Goal: Information Seeking & Learning: Learn about a topic

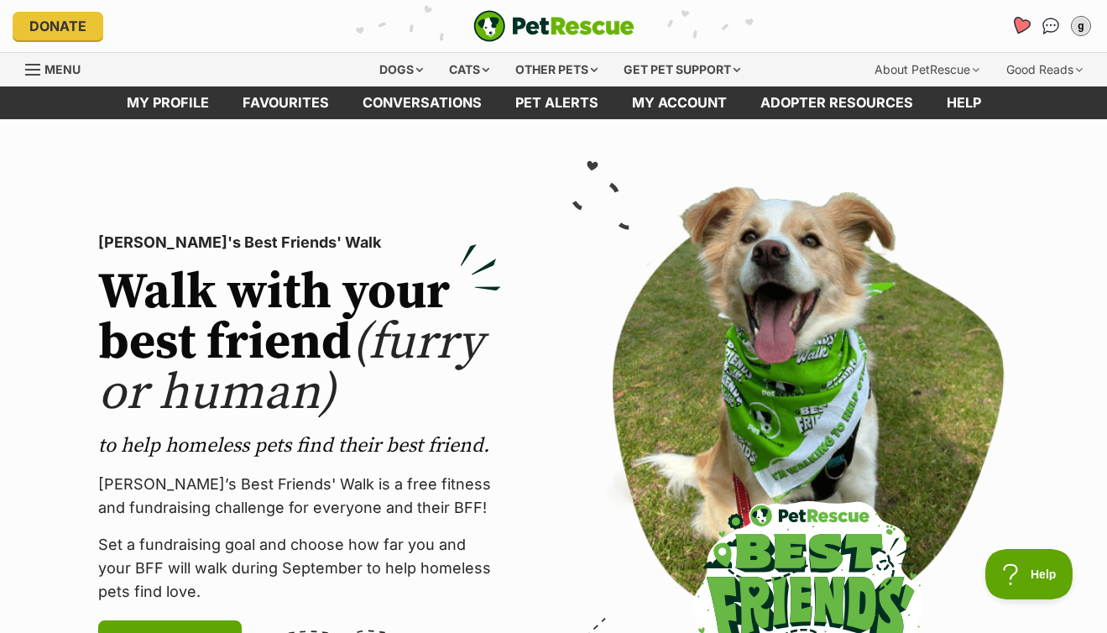
click at [1019, 22] on icon "Favourites" at bounding box center [1020, 25] width 20 height 19
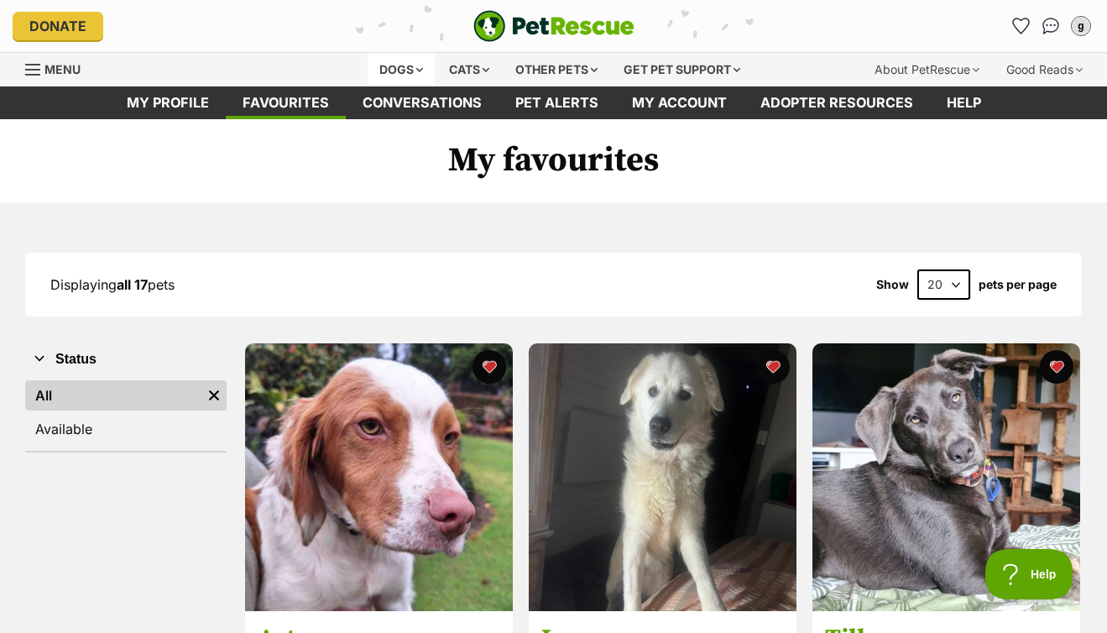
click at [390, 68] on div "Dogs" at bounding box center [401, 70] width 67 height 34
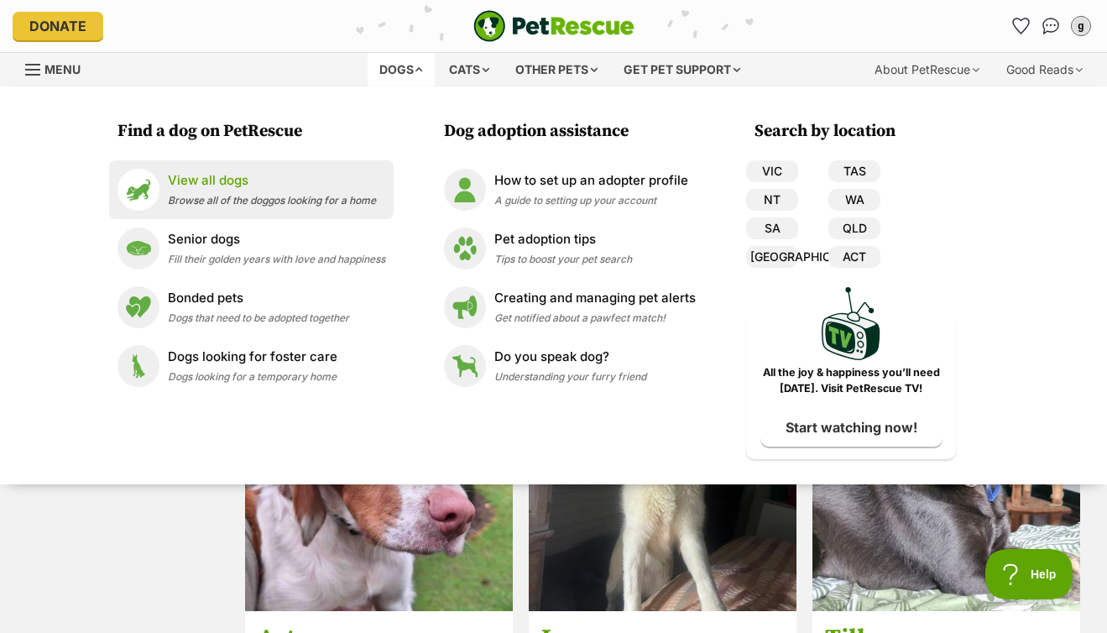
click at [263, 185] on p "View all dogs" at bounding box center [272, 180] width 208 height 19
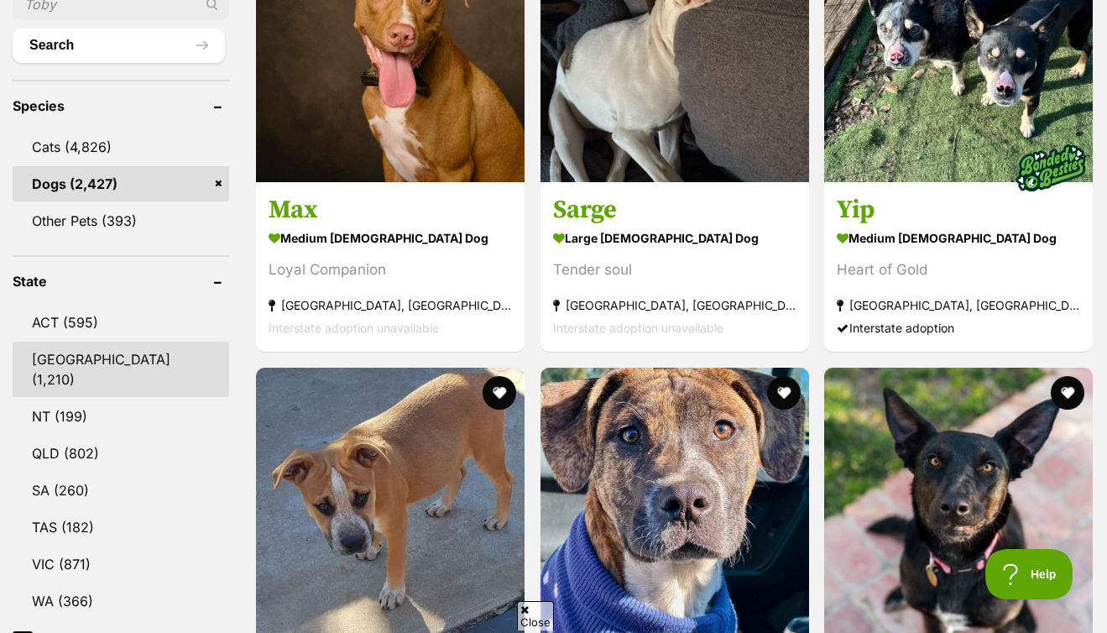
click at [58, 362] on link "NSW (1,210)" at bounding box center [121, 368] width 216 height 55
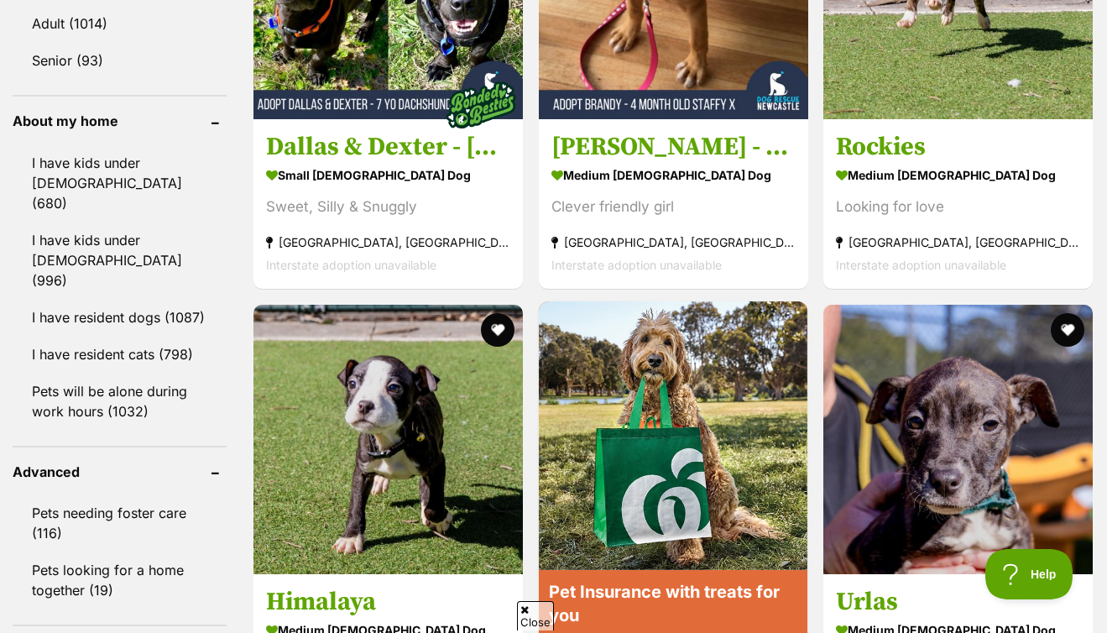
scroll to position [1905, 0]
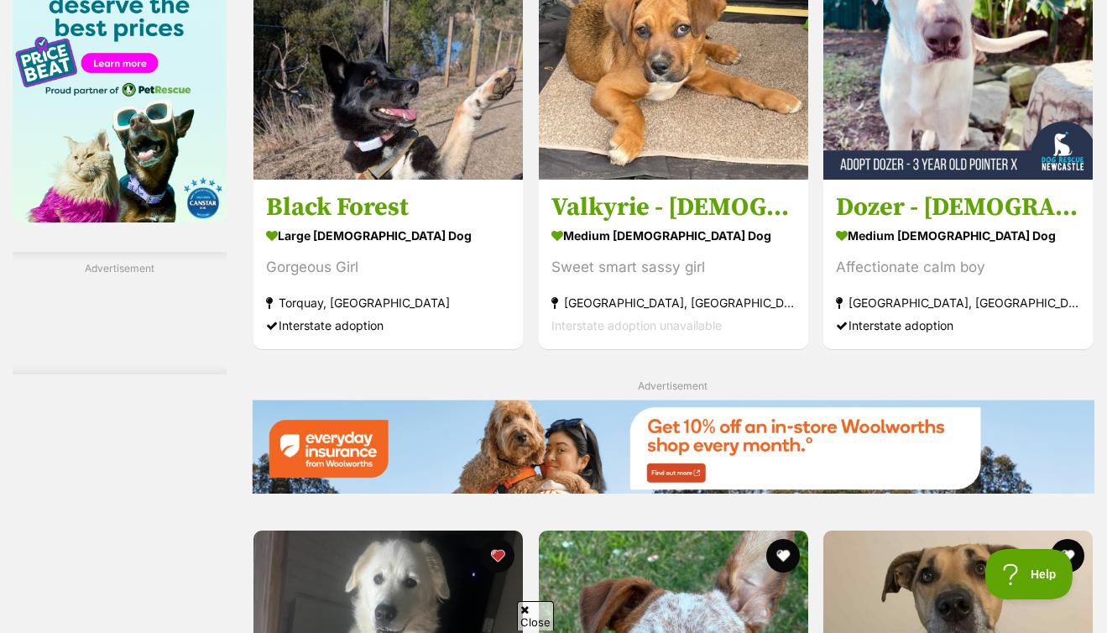
scroll to position [2882, 0]
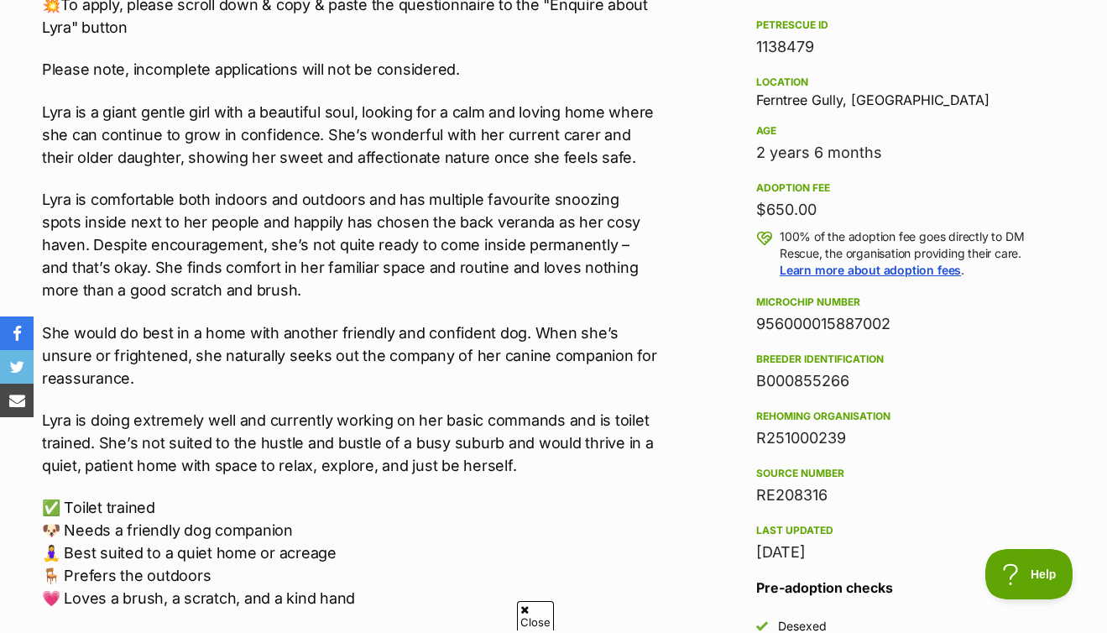
scroll to position [1068, 0]
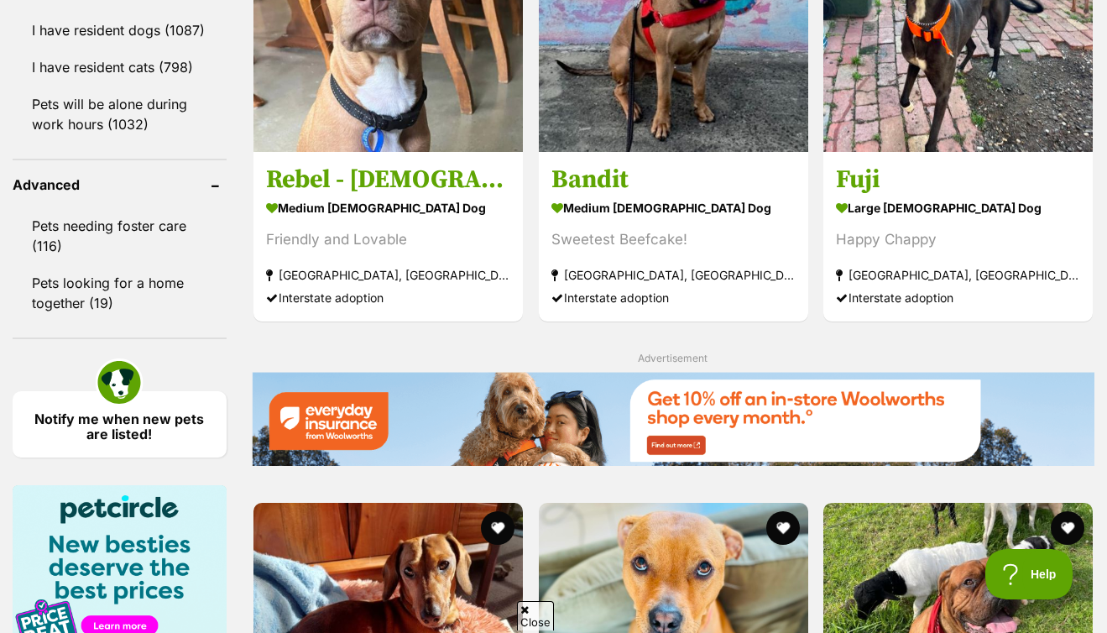
scroll to position [2309, 0]
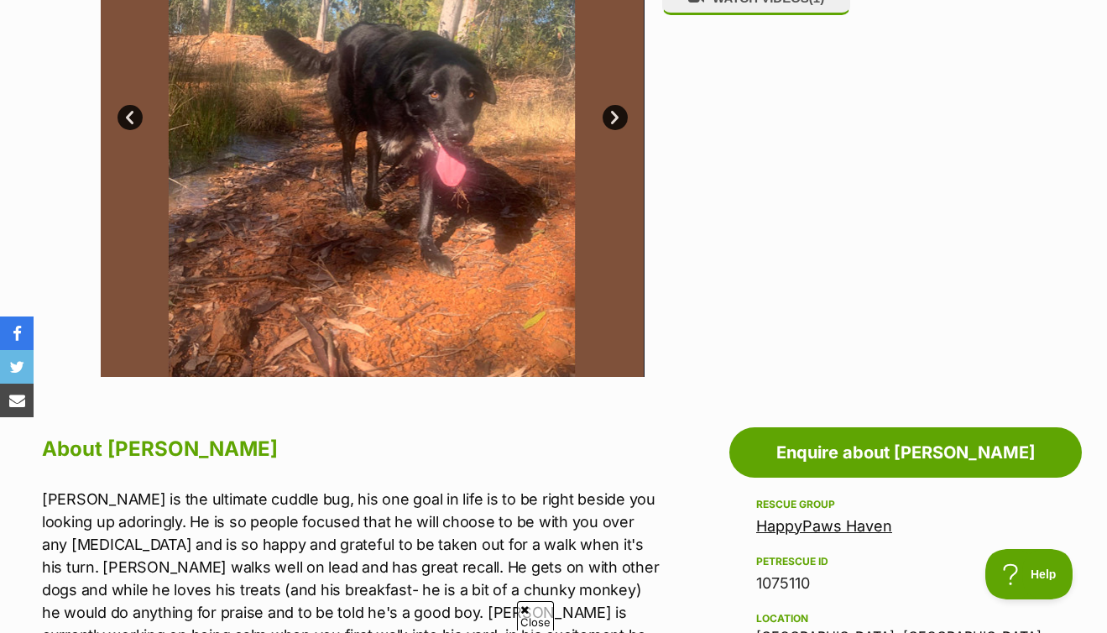
scroll to position [498, 0]
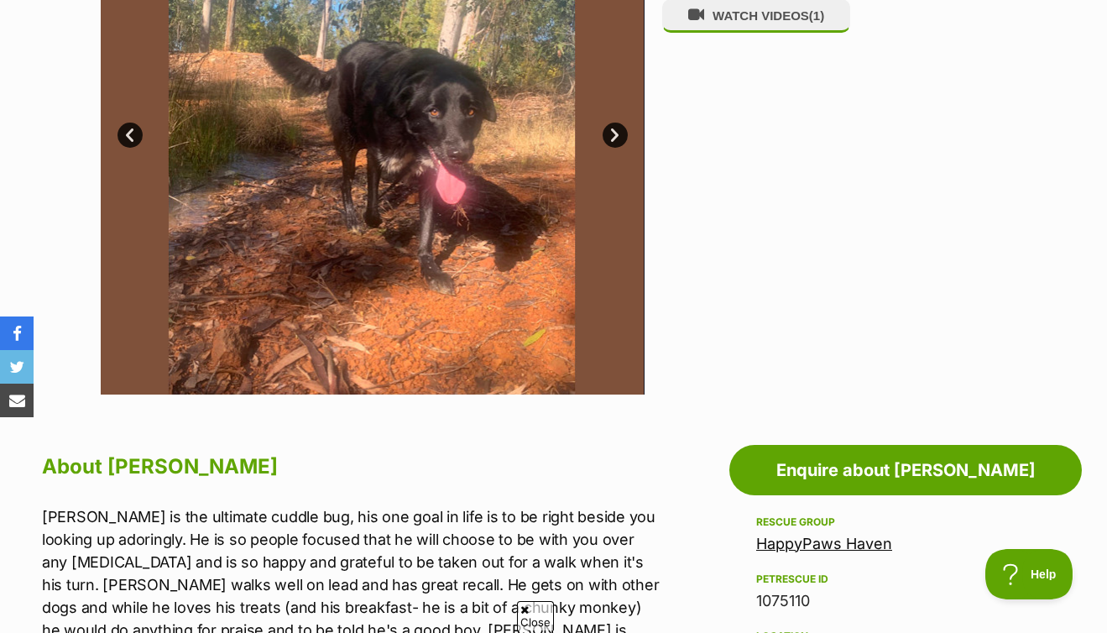
click at [611, 130] on link "Next" at bounding box center [614, 135] width 25 height 25
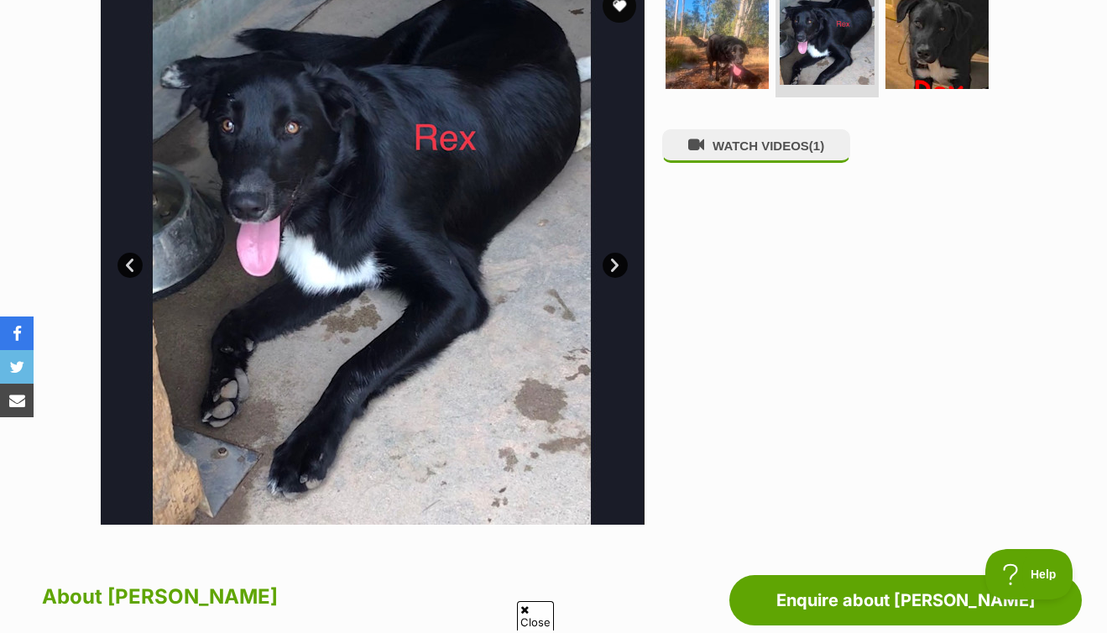
scroll to position [0, 0]
click at [613, 260] on link "Next" at bounding box center [614, 265] width 25 height 25
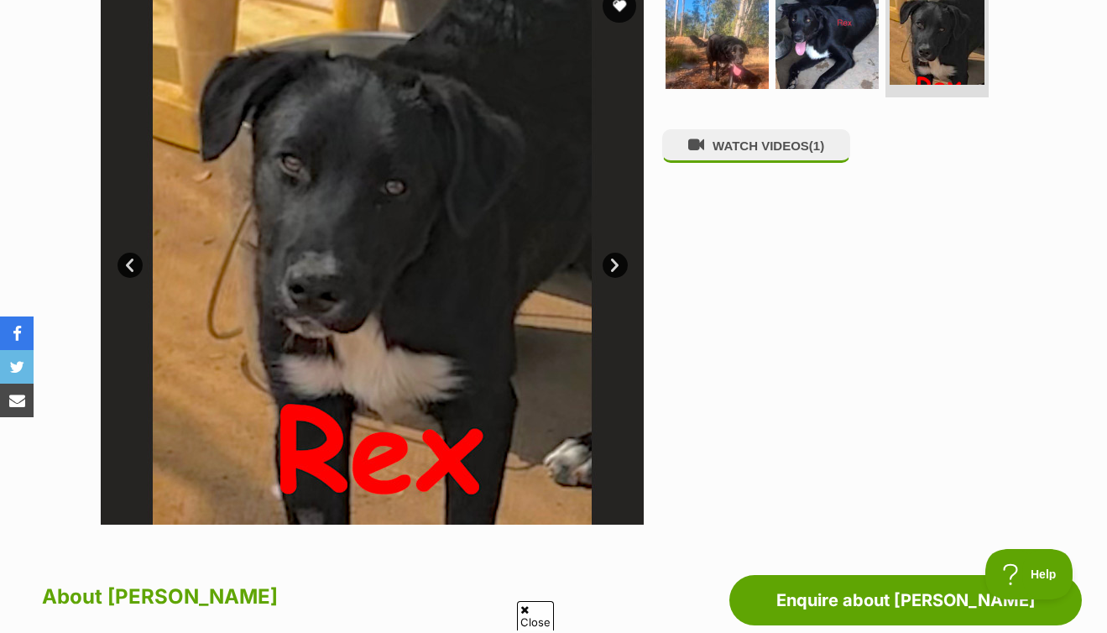
click at [613, 260] on link "Next" at bounding box center [614, 265] width 25 height 25
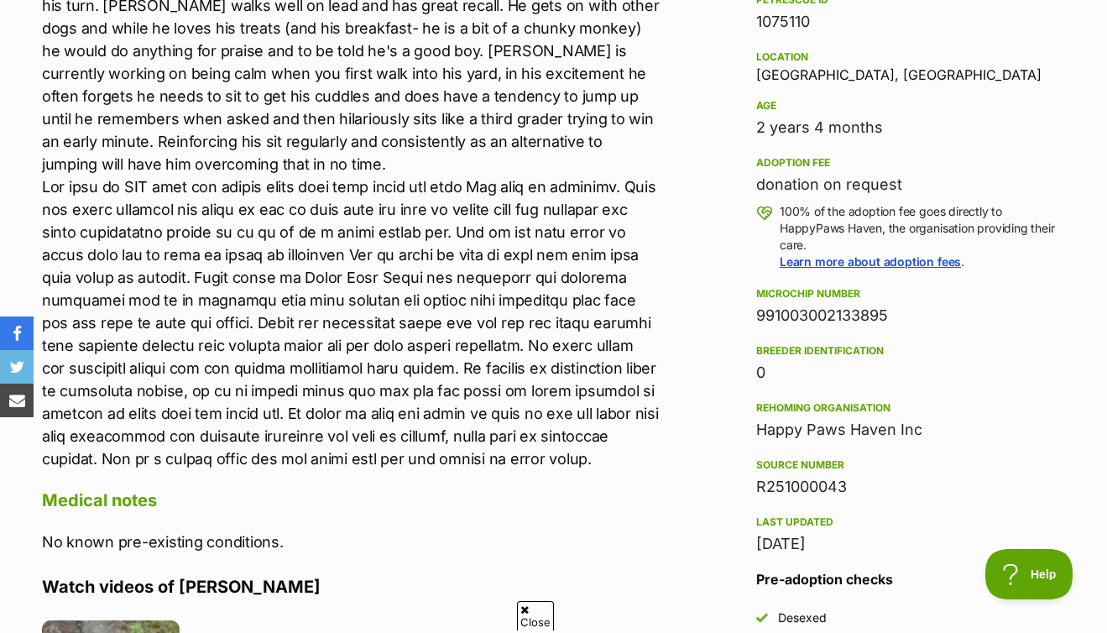
scroll to position [1618, 0]
